Goal: Find contact information: Obtain details needed to contact an individual or organization

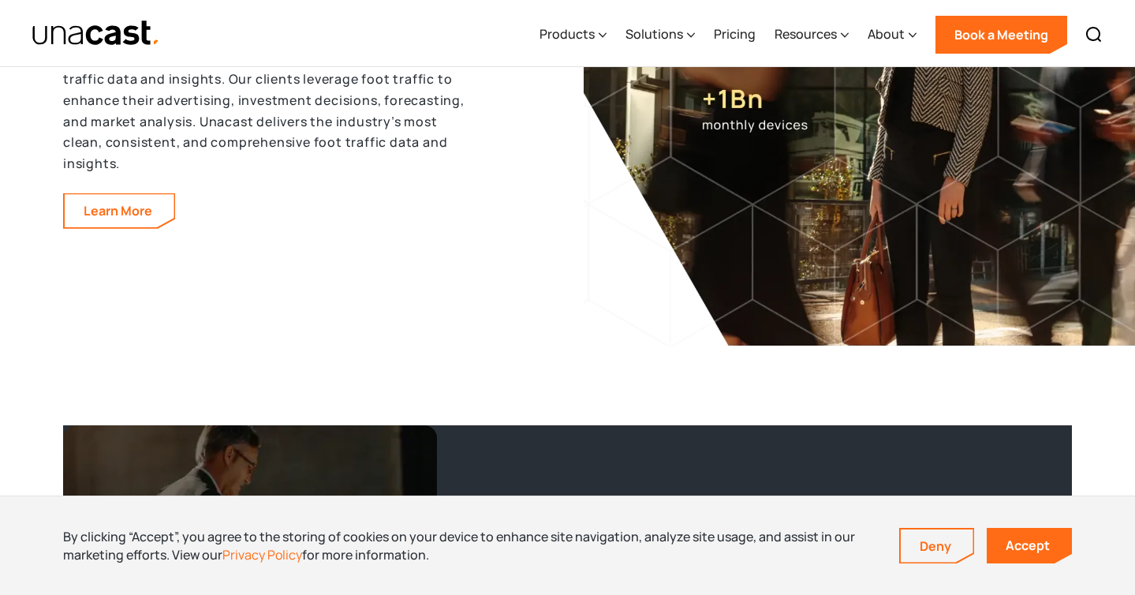
scroll to position [4903, 0]
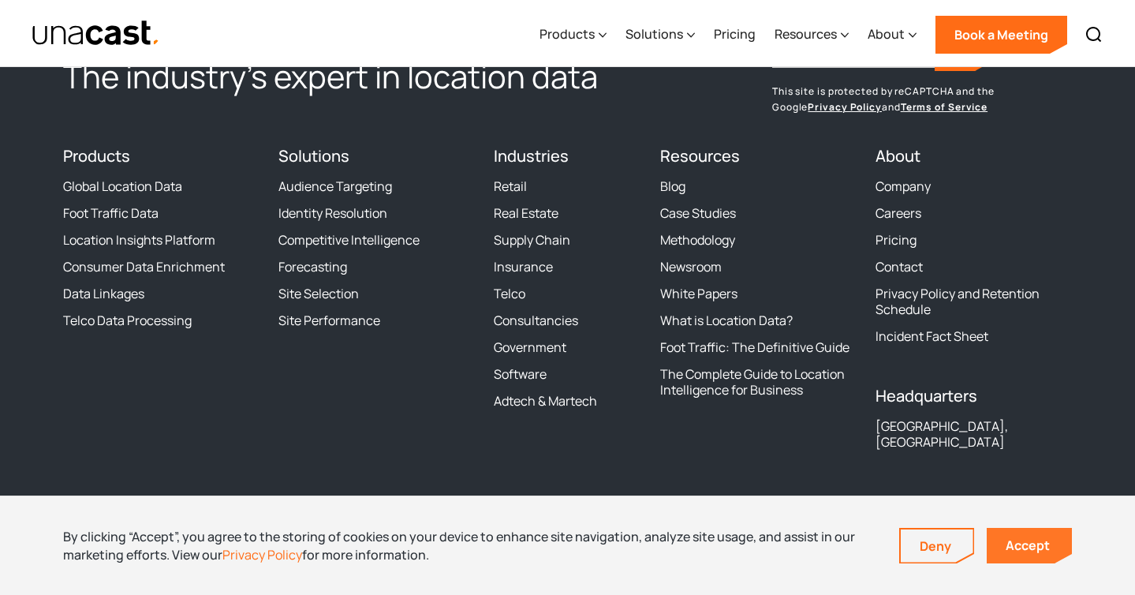
click at [1047, 546] on link "Accept" at bounding box center [1029, 545] width 85 height 35
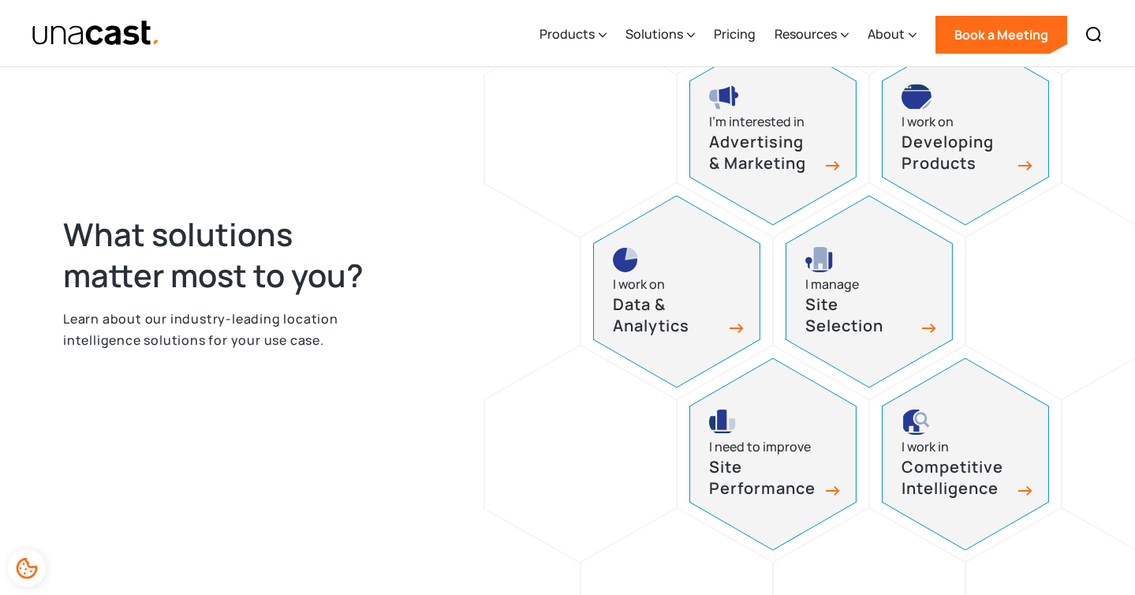
scroll to position [0, 0]
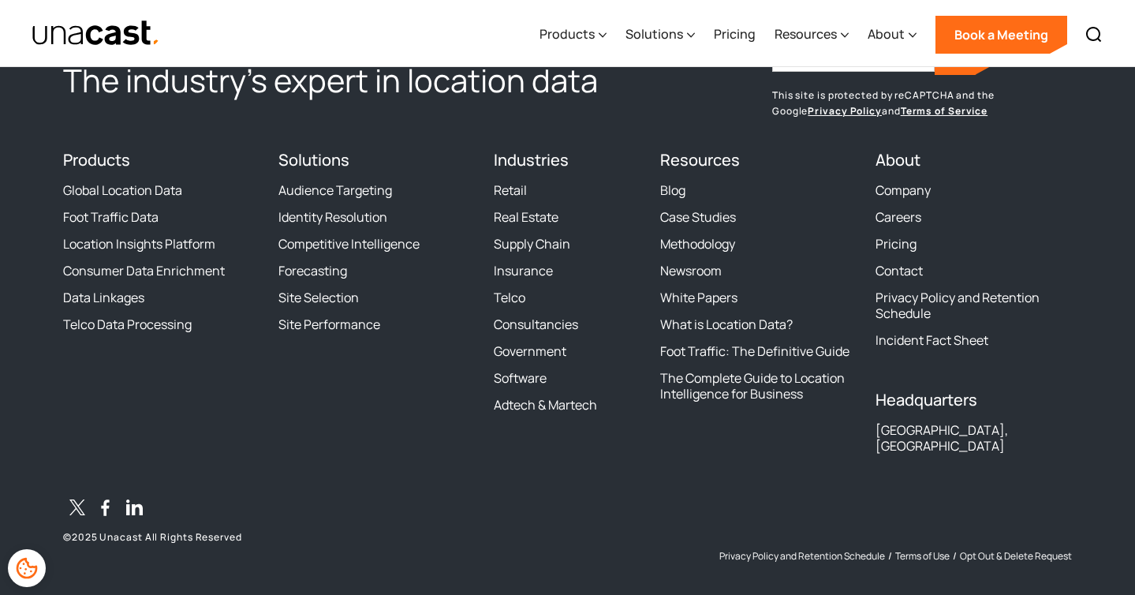
scroll to position [4903, 0]
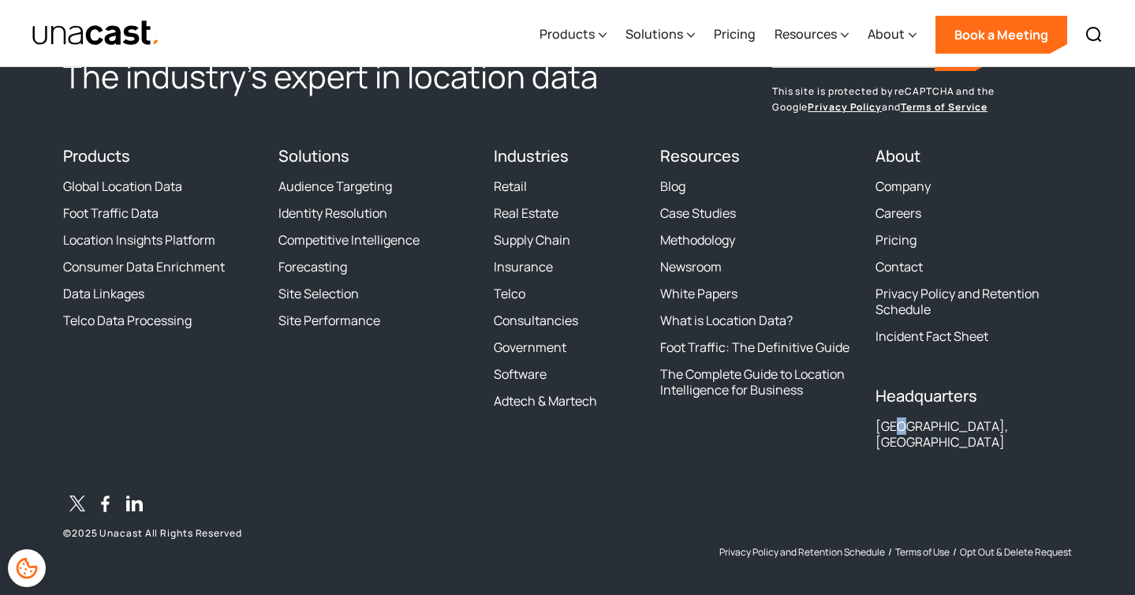
click at [905, 431] on div "[GEOGRAPHIC_DATA], [GEOGRAPHIC_DATA]" at bounding box center [973, 434] width 196 height 32
click at [911, 392] on h4 "Headquarters" at bounding box center [973, 395] width 196 height 19
click at [846, 450] on div "The industry’s expert in location data Sign up for Unacast's Newsletter First n…" at bounding box center [567, 280] width 1009 height 557
